Goal: Task Accomplishment & Management: Manage account settings

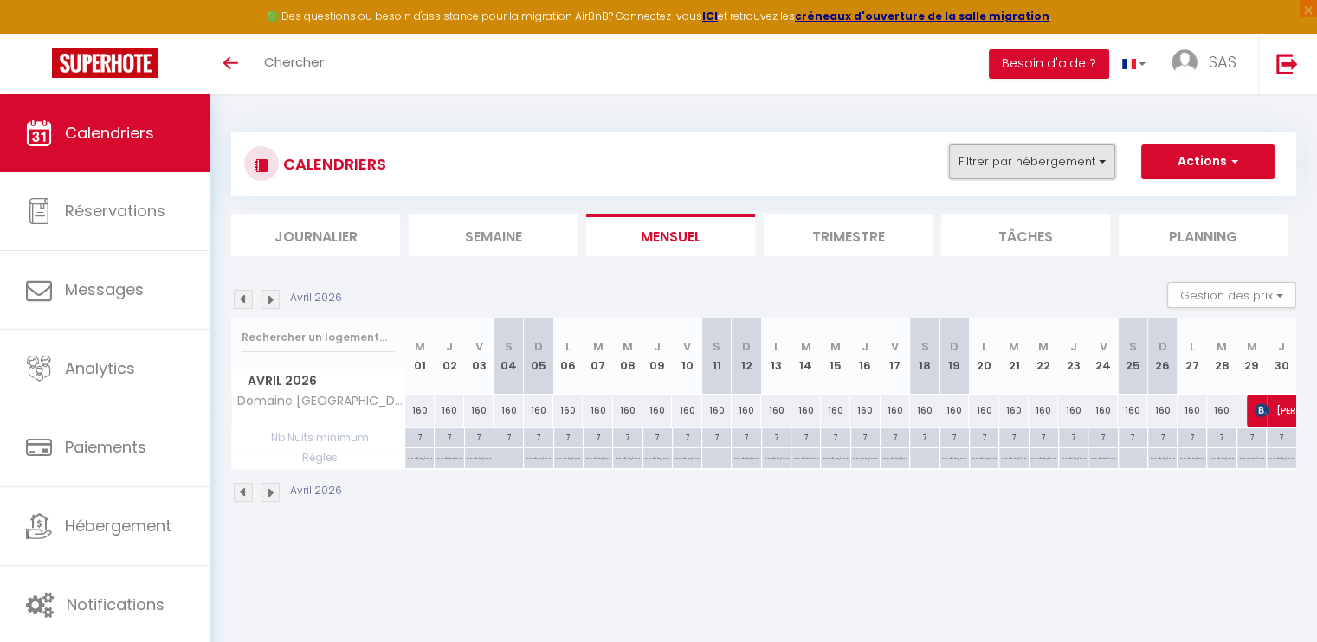
click at [1112, 164] on button "Filtrer par hébergement" at bounding box center [1032, 162] width 166 height 35
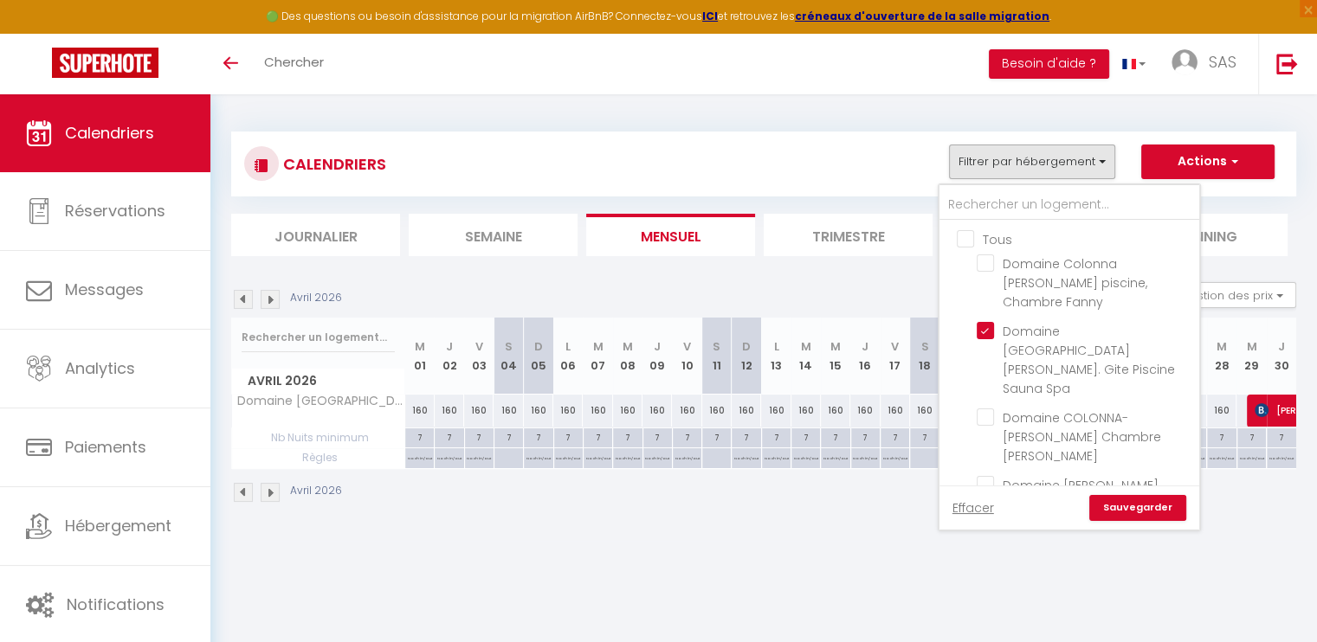
click at [961, 247] on ul "Tous Domaine Colonna Santini piscine, Chambre Fanny Domaine Colonna-Santini. Gi…" at bounding box center [1069, 452] width 260 height 462
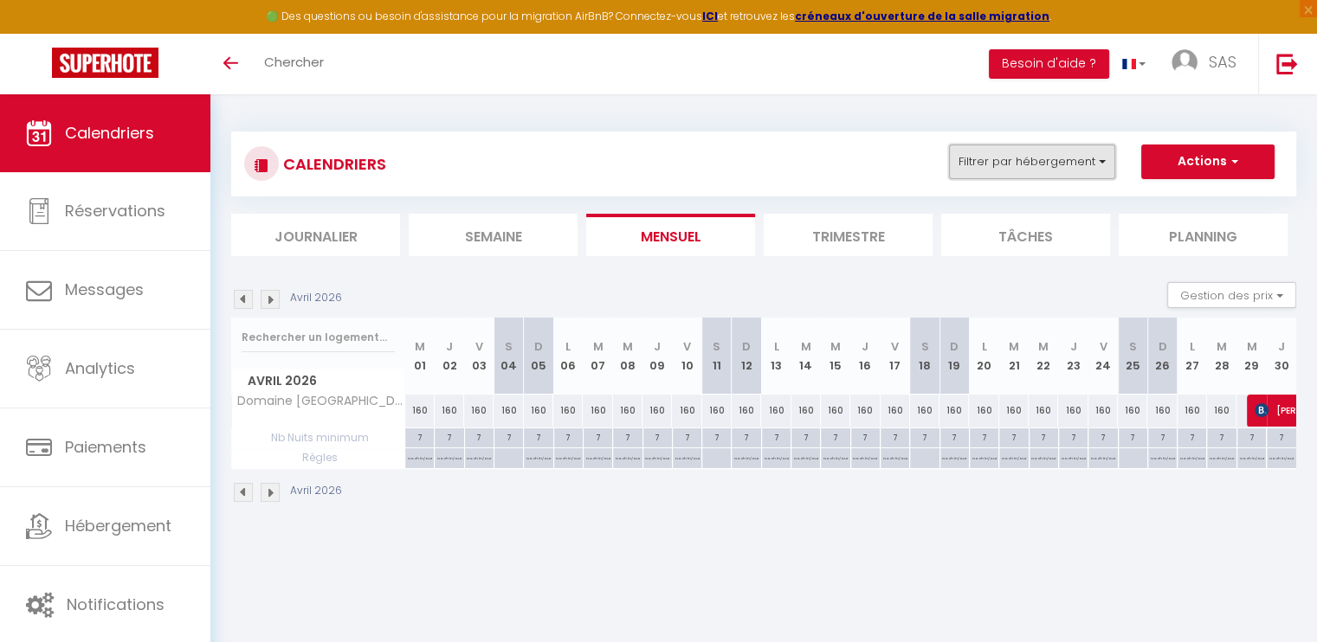
click at [1099, 154] on button "Filtrer par hébergement" at bounding box center [1032, 162] width 166 height 35
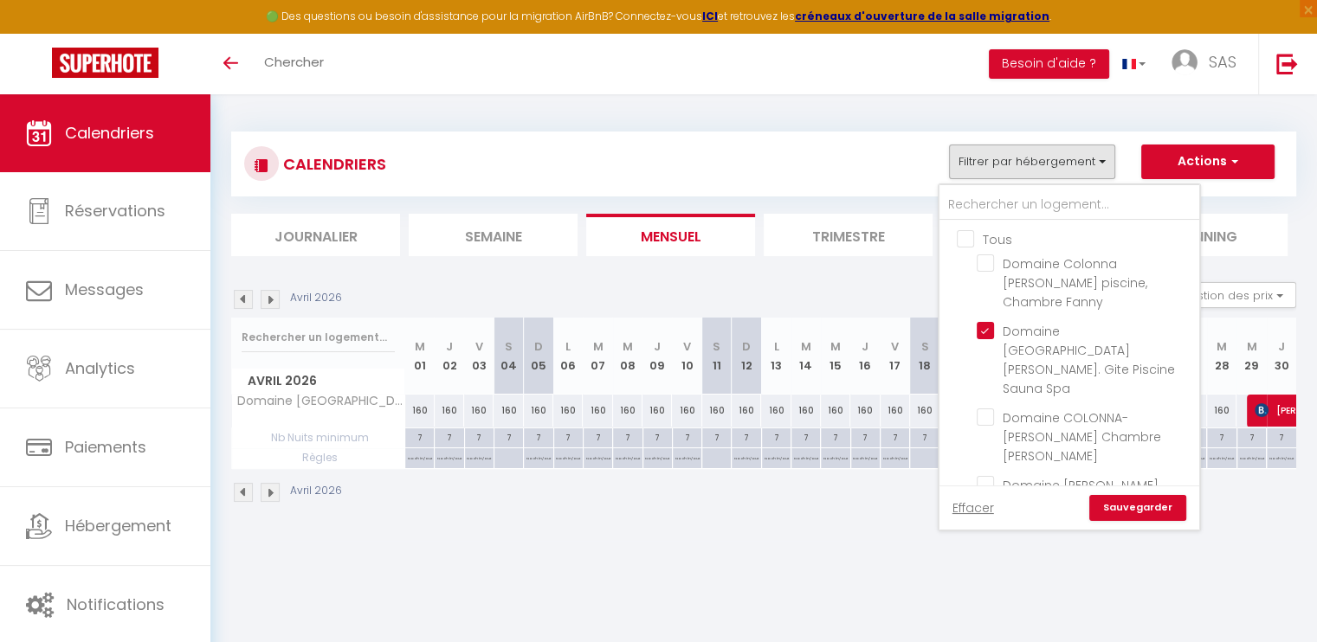
click at [969, 236] on input "Tous" at bounding box center [1087, 237] width 260 height 17
checkbox input "true"
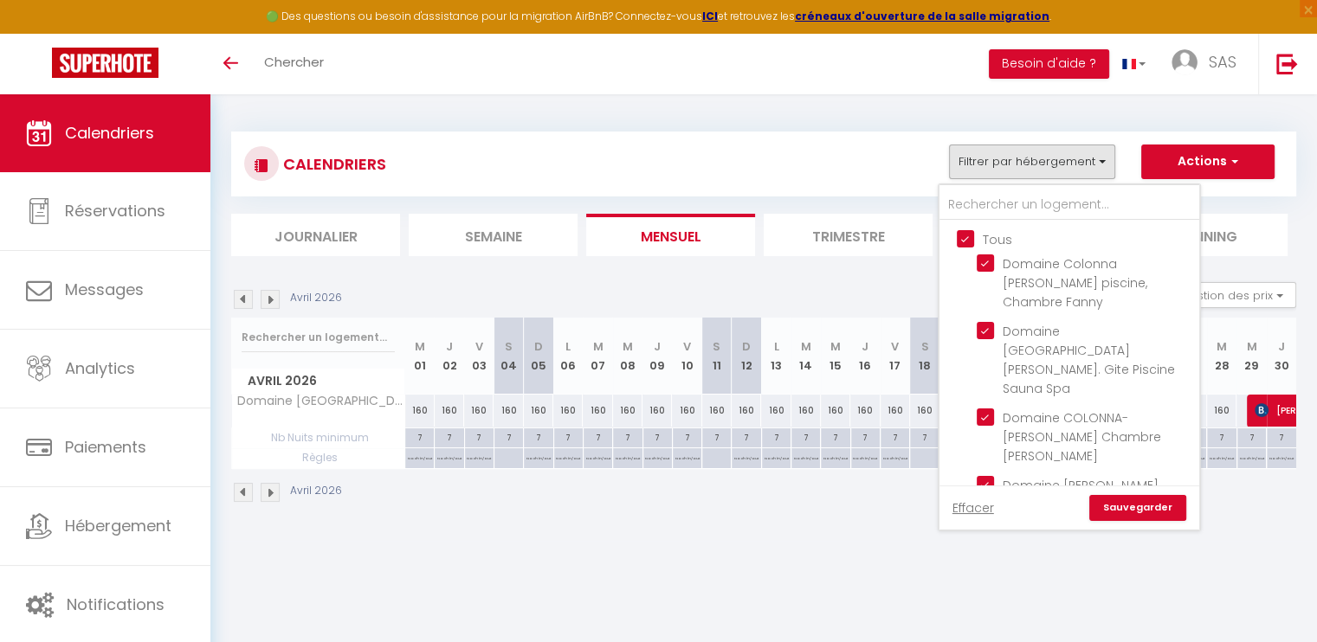
checkbox input "true"
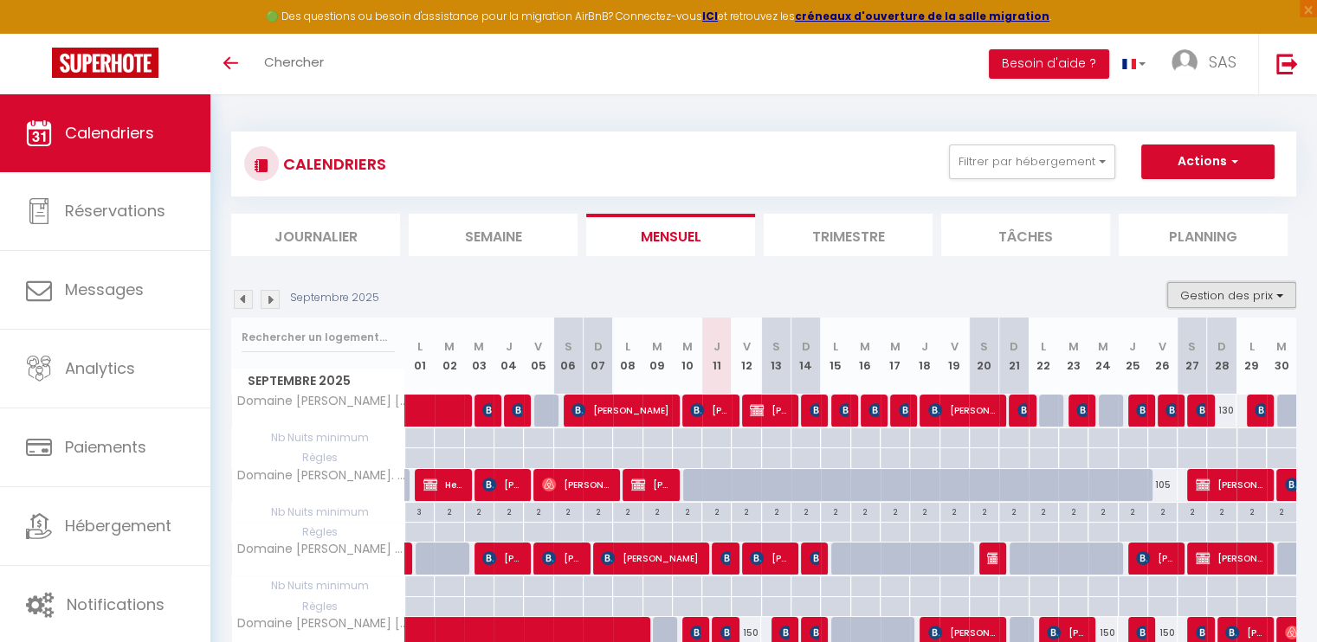
click at [1278, 295] on button "Gestion des prix" at bounding box center [1231, 295] width 129 height 26
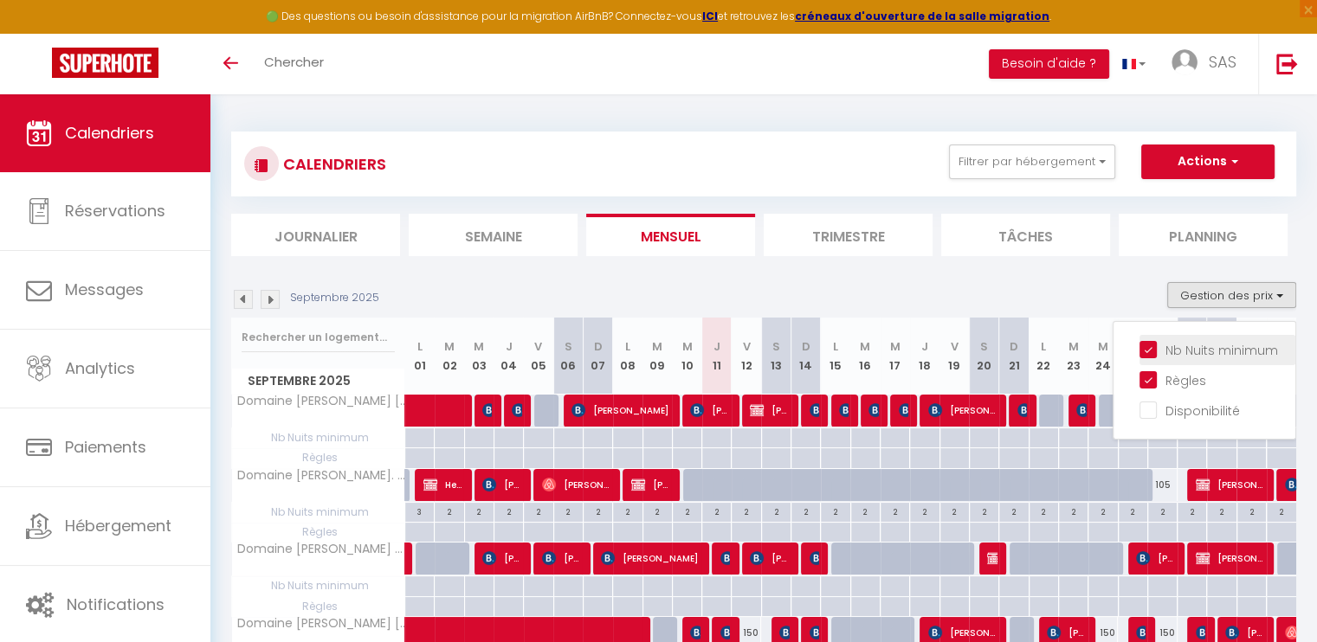
click at [1152, 351] on input "Nb Nuits minimum" at bounding box center [1217, 348] width 156 height 17
checkbox input "false"
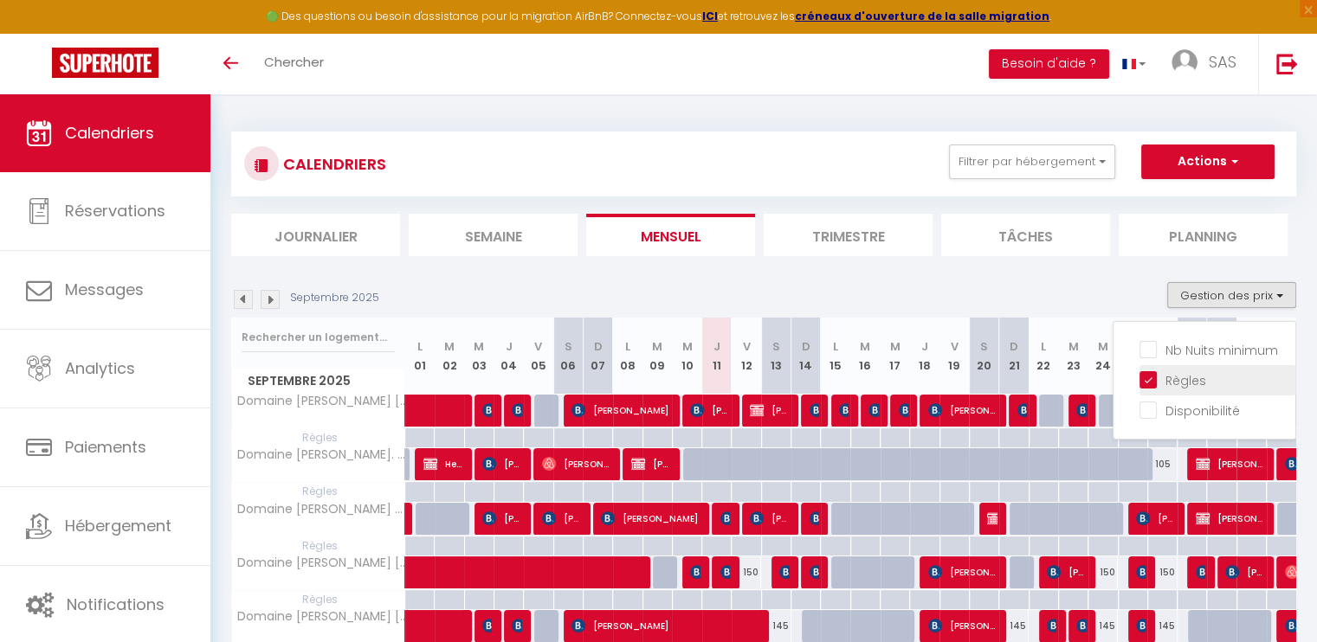
click at [1153, 368] on li "Règles" at bounding box center [1217, 380] width 156 height 30
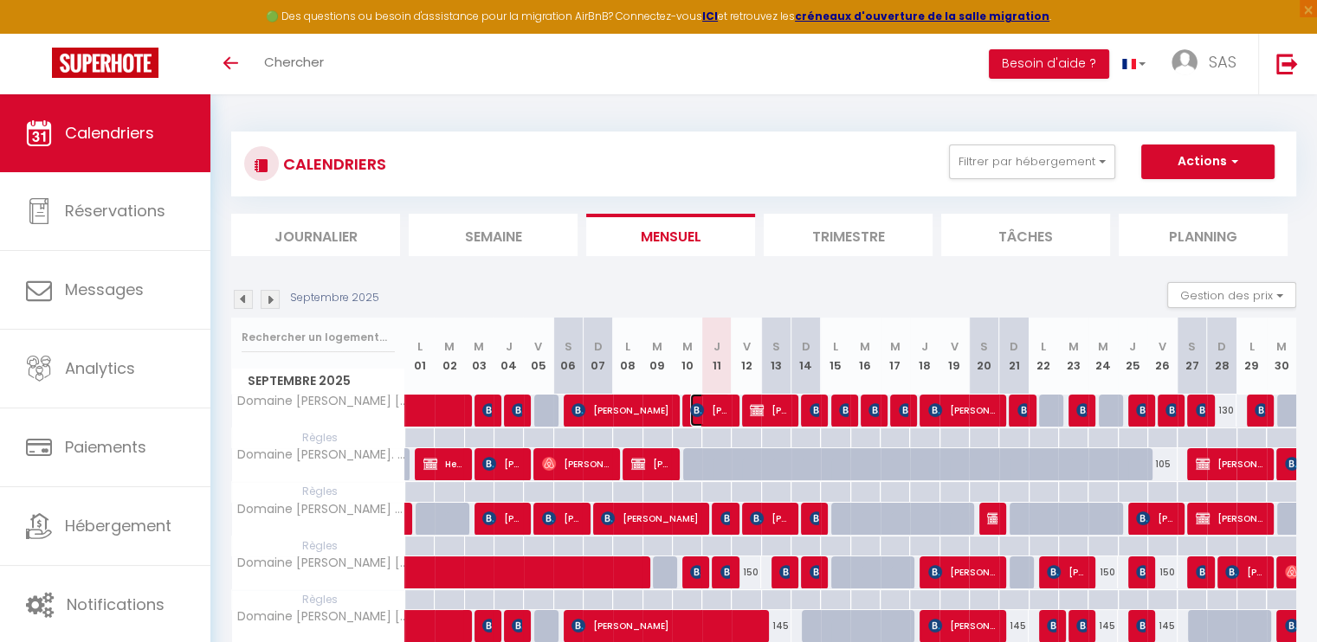
click at [700, 410] on img at bounding box center [697, 410] width 14 height 14
select select "OK"
select select "KO"
select select "0"
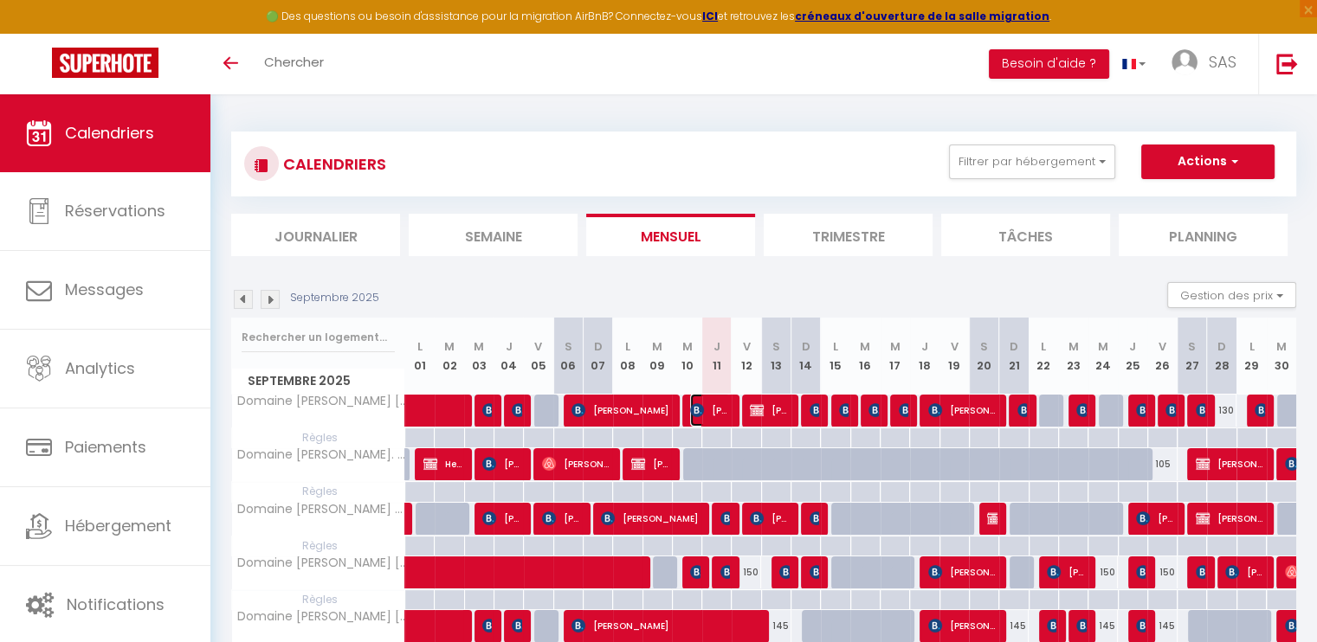
select select "1"
select select
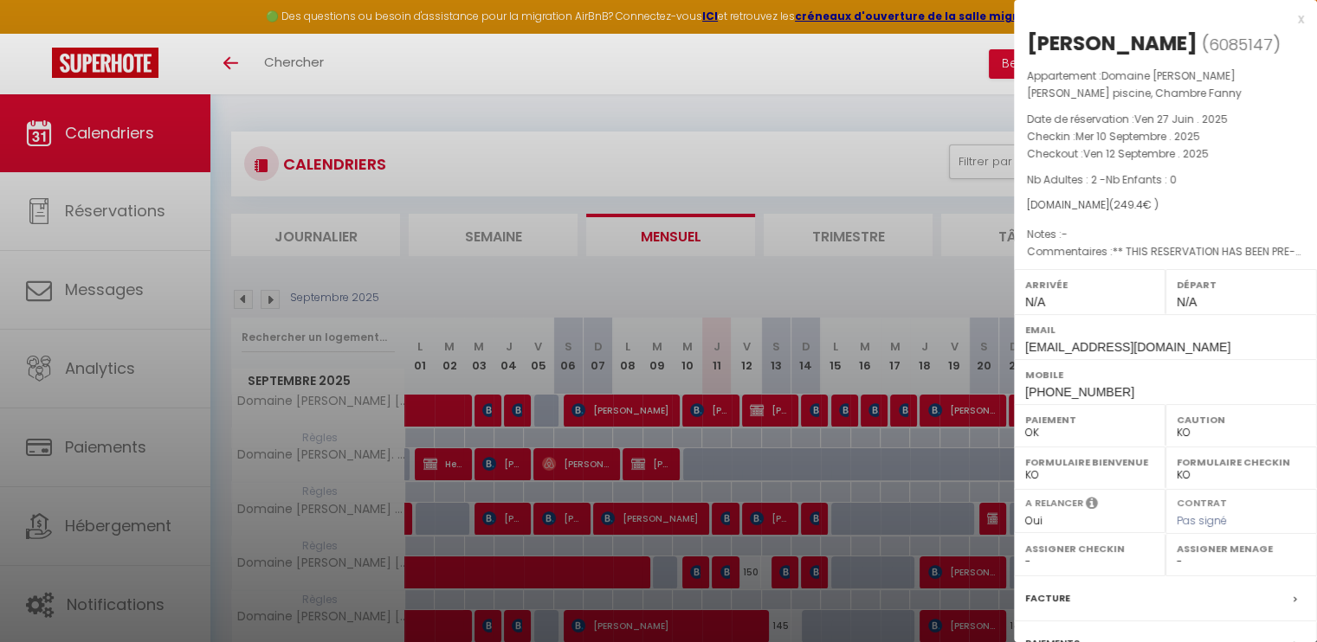
click at [659, 140] on div at bounding box center [658, 321] width 1317 height 642
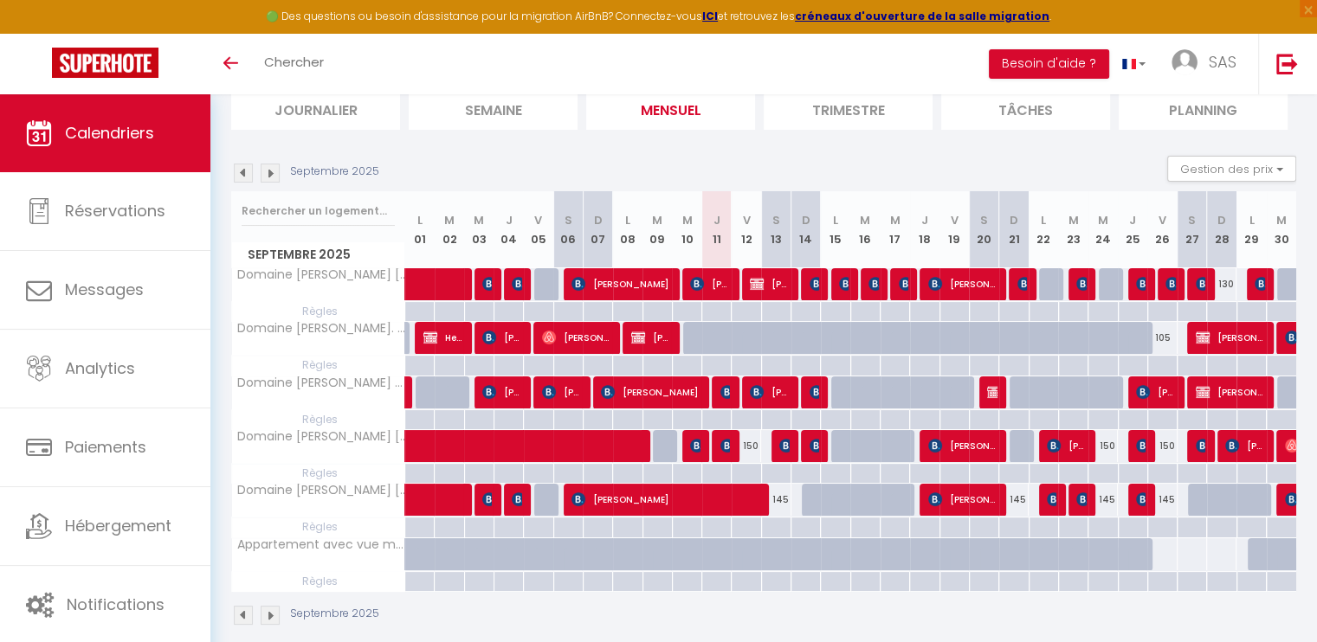
scroll to position [142, 0]
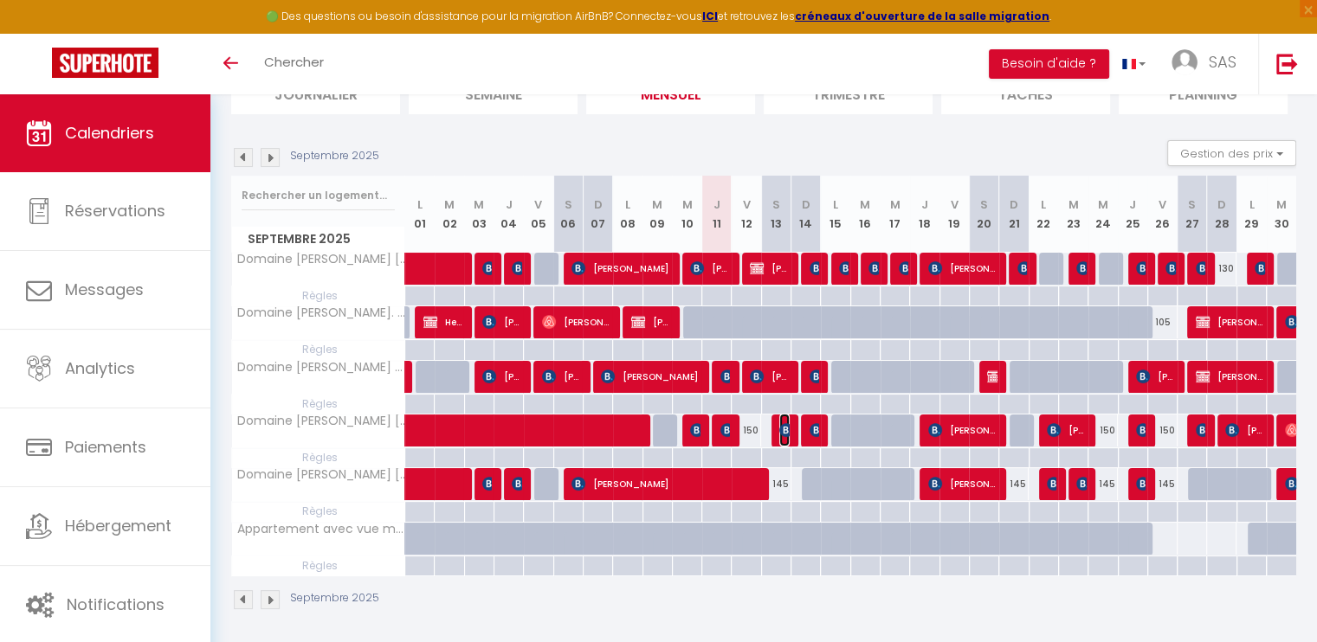
click at [783, 427] on img at bounding box center [786, 430] width 14 height 14
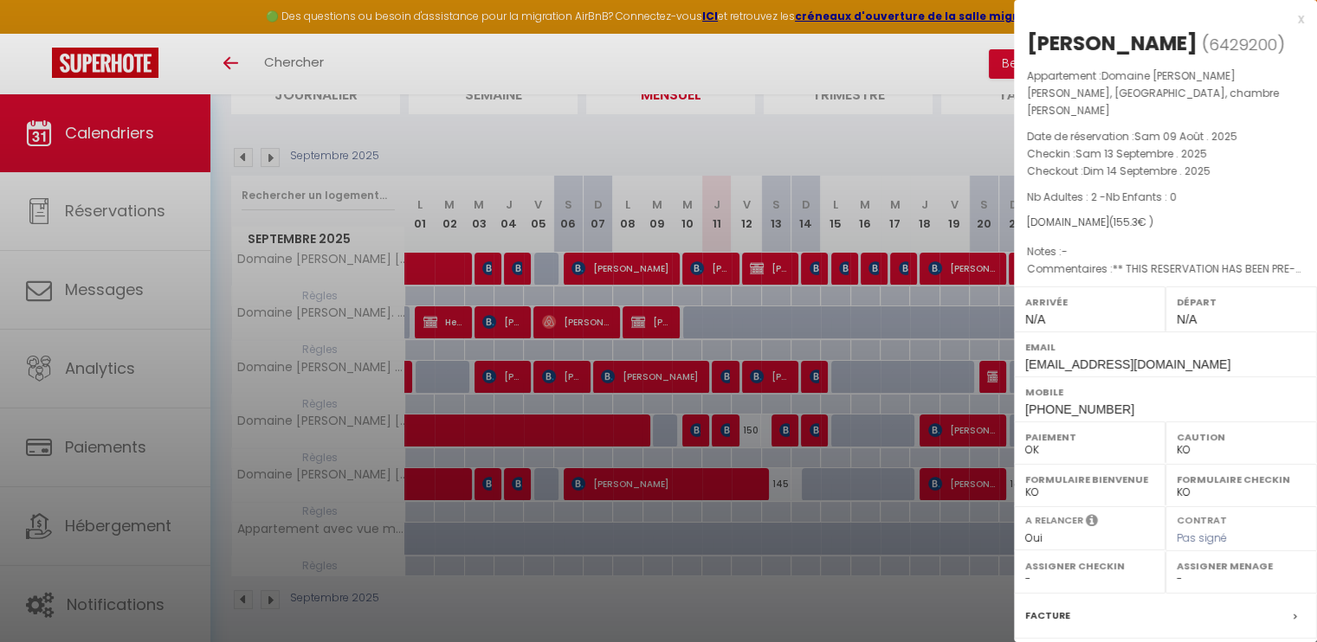
click at [772, 425] on div at bounding box center [658, 321] width 1317 height 642
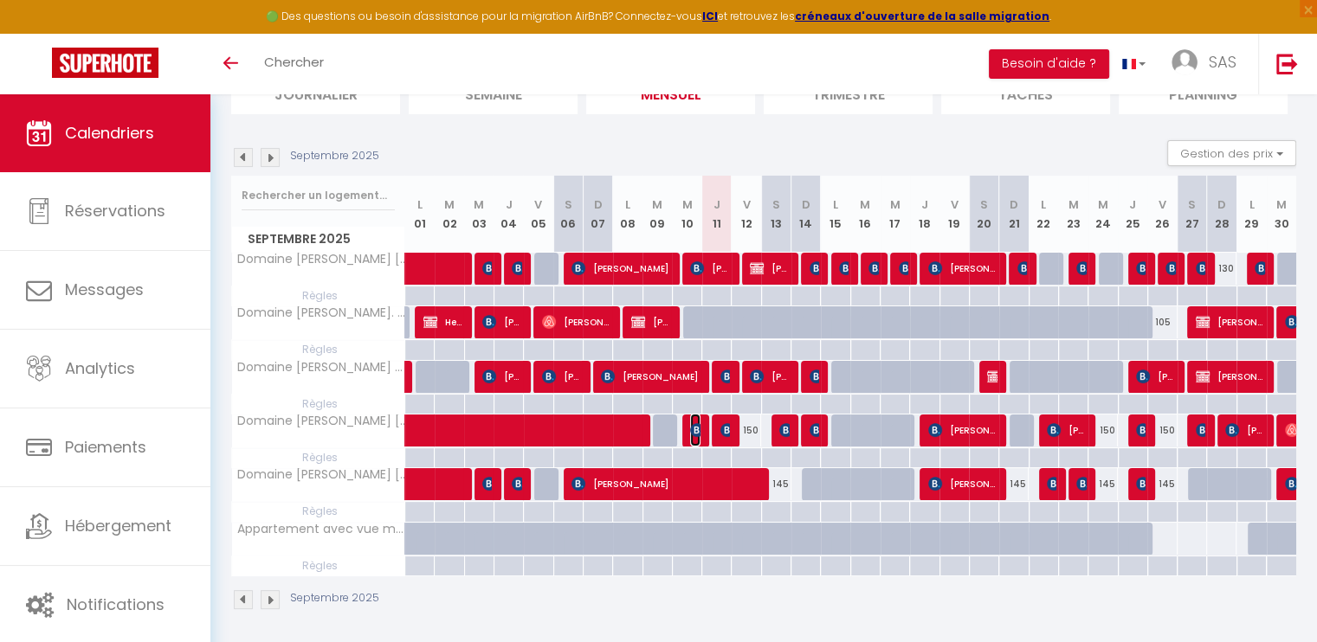
click at [693, 426] on img at bounding box center [697, 430] width 14 height 14
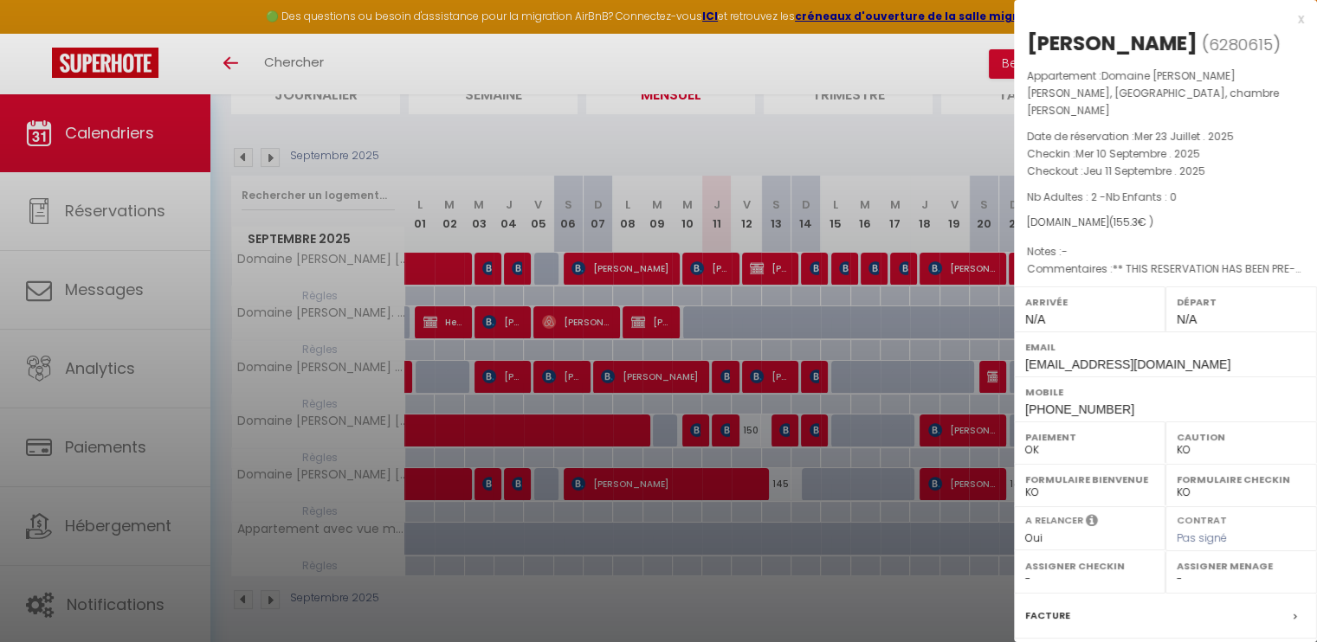
click at [690, 418] on div at bounding box center [658, 321] width 1317 height 642
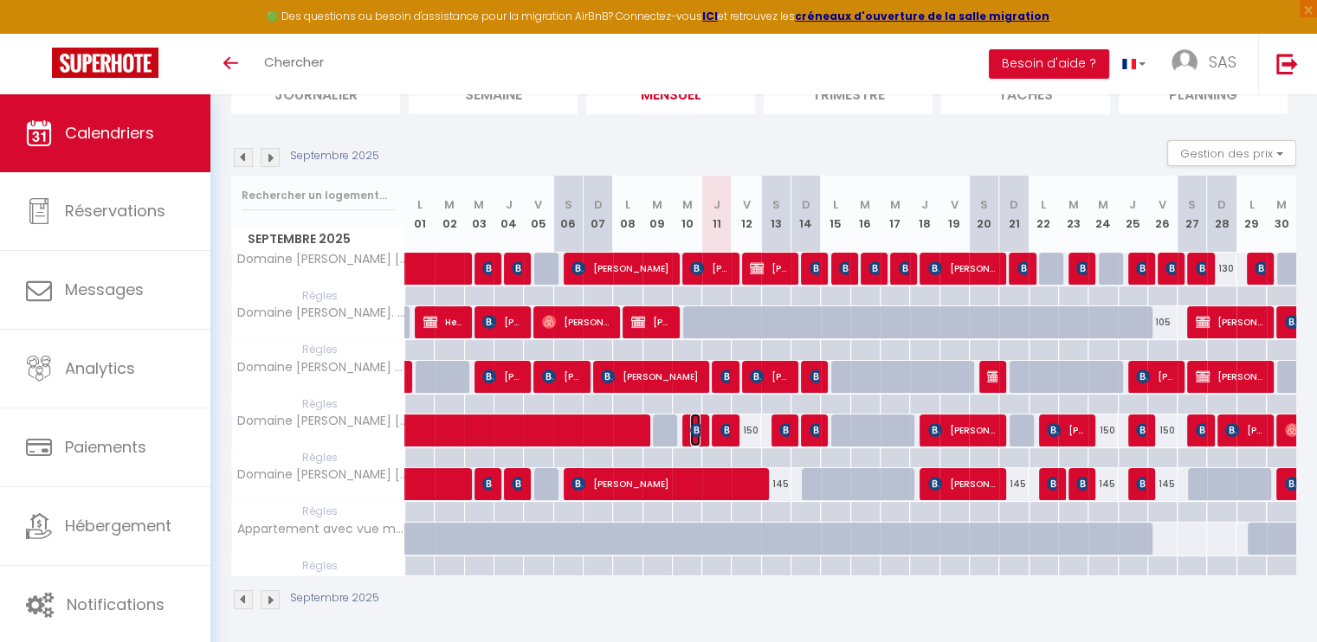
click at [690, 418] on span "[PERSON_NAME]" at bounding box center [695, 430] width 10 height 33
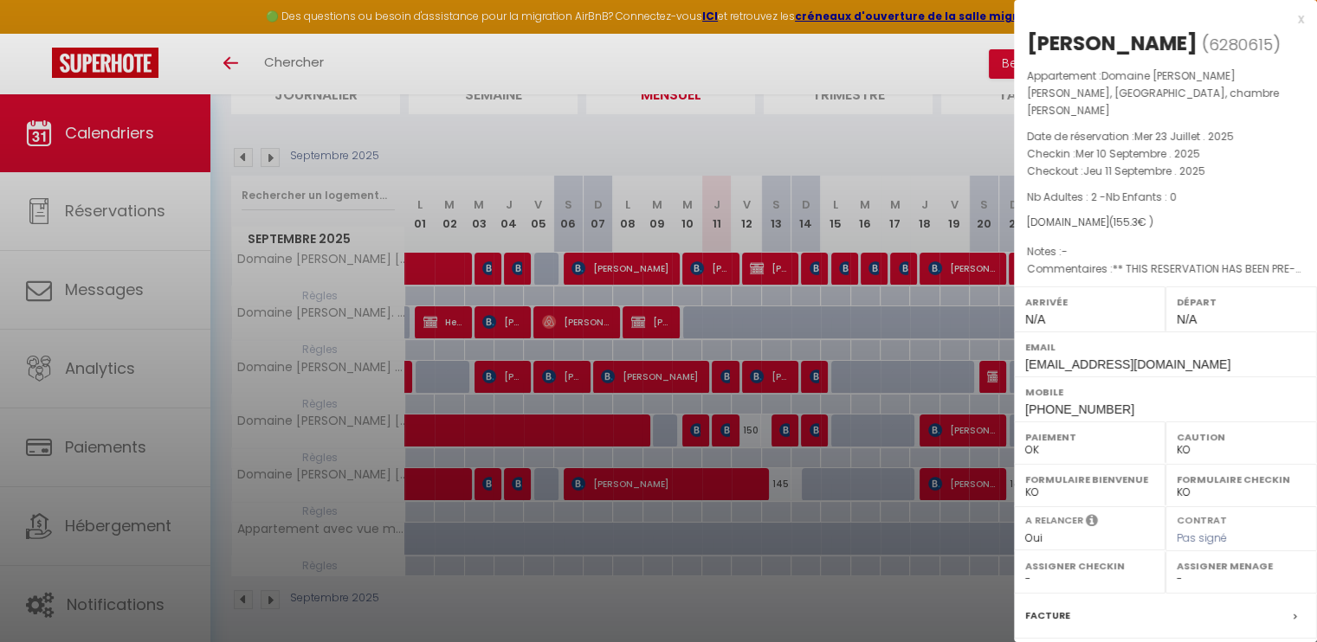
click at [682, 576] on div at bounding box center [658, 321] width 1317 height 642
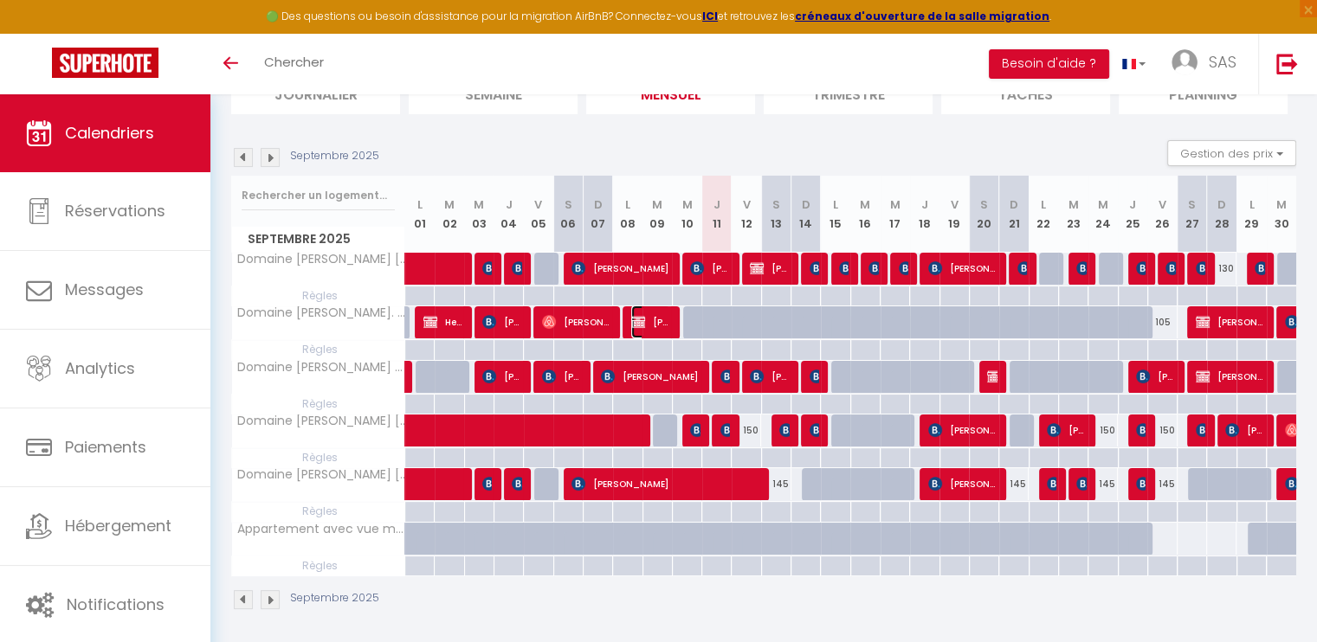
click at [669, 318] on span "[PERSON_NAME]" at bounding box center [650, 322] width 39 height 33
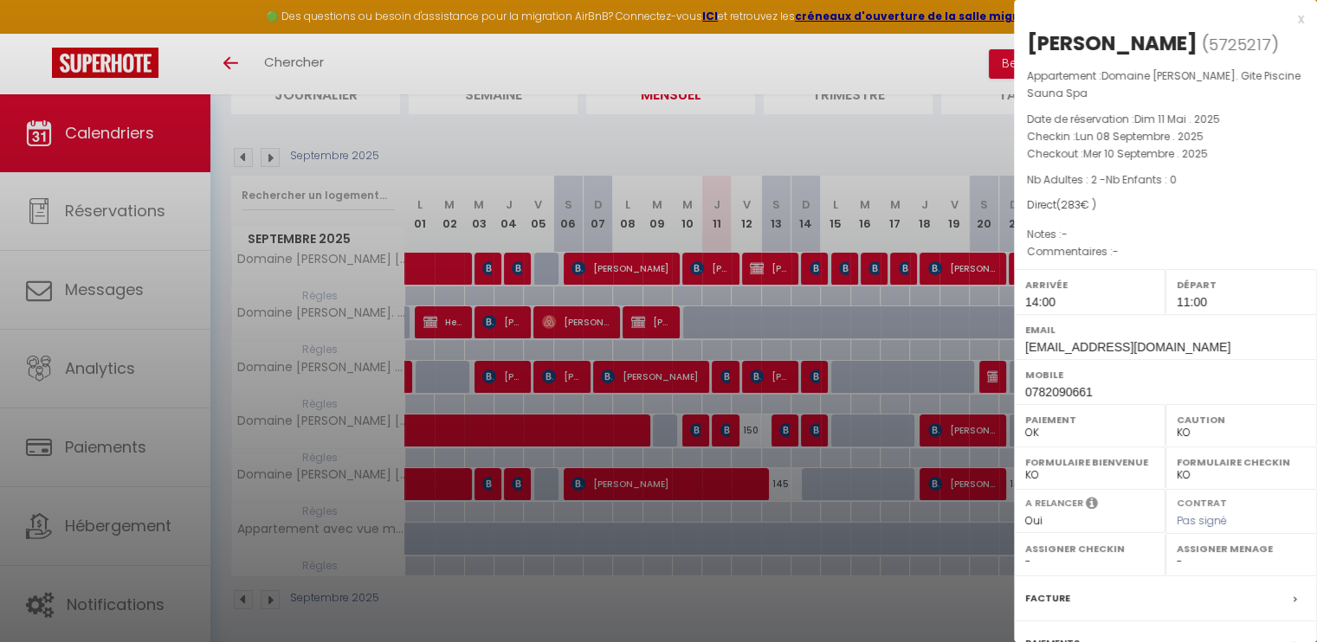
click at [669, 318] on div at bounding box center [658, 321] width 1317 height 642
